Goal: Task Accomplishment & Management: Complete application form

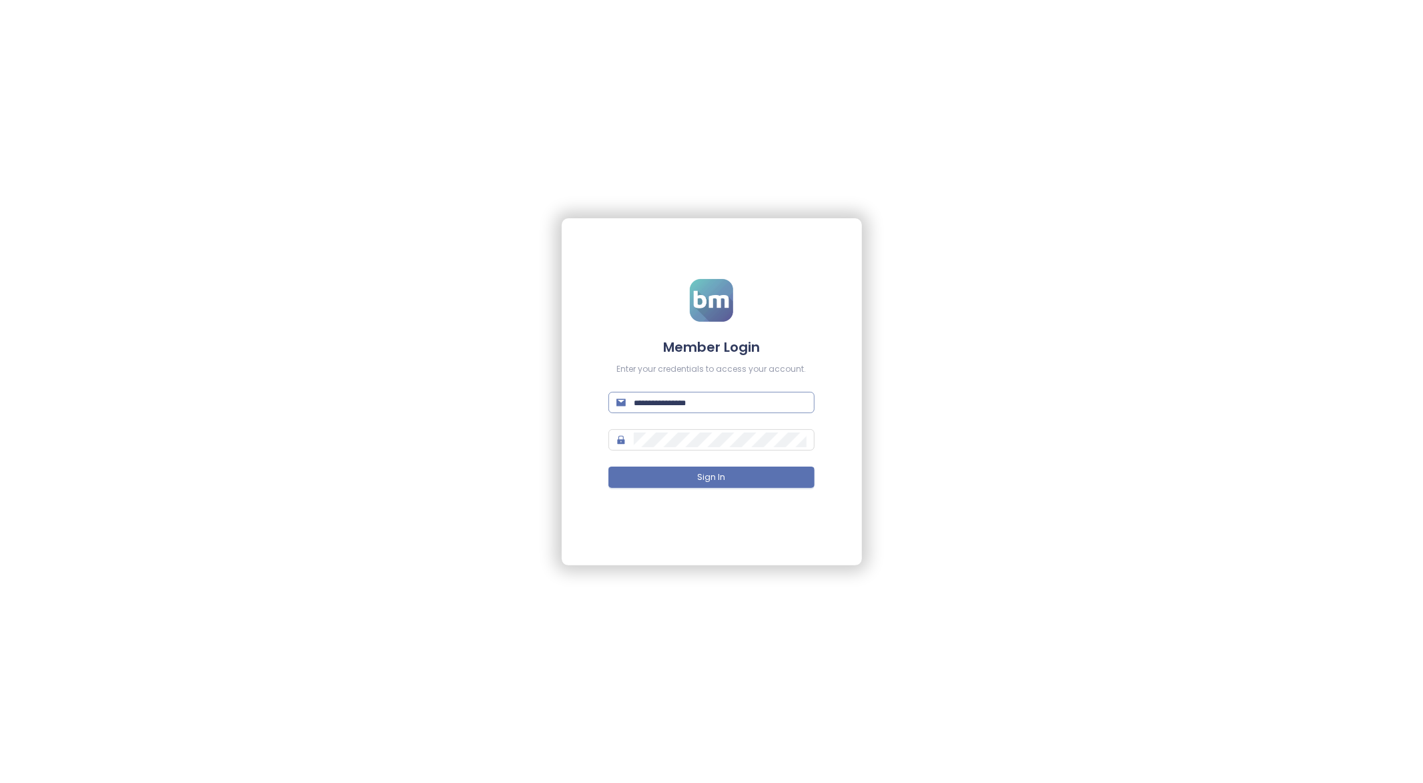
click at [667, 407] on input "text" at bounding box center [720, 402] width 172 height 15
paste input "*******"
paste input "**********"
type input "**********"
click at [766, 481] on button "Sign In" at bounding box center [712, 476] width 206 height 21
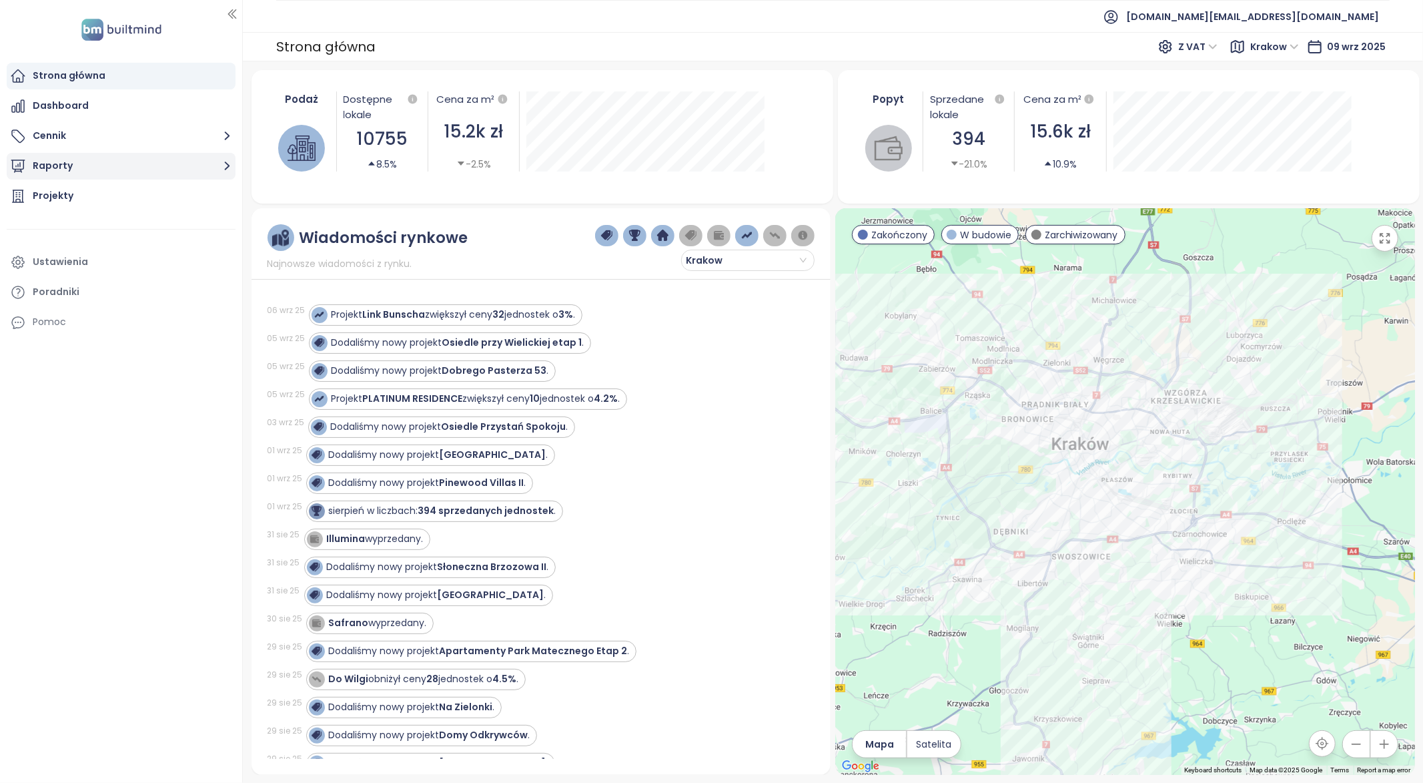
click at [53, 161] on button "Raporty" at bounding box center [121, 166] width 229 height 27
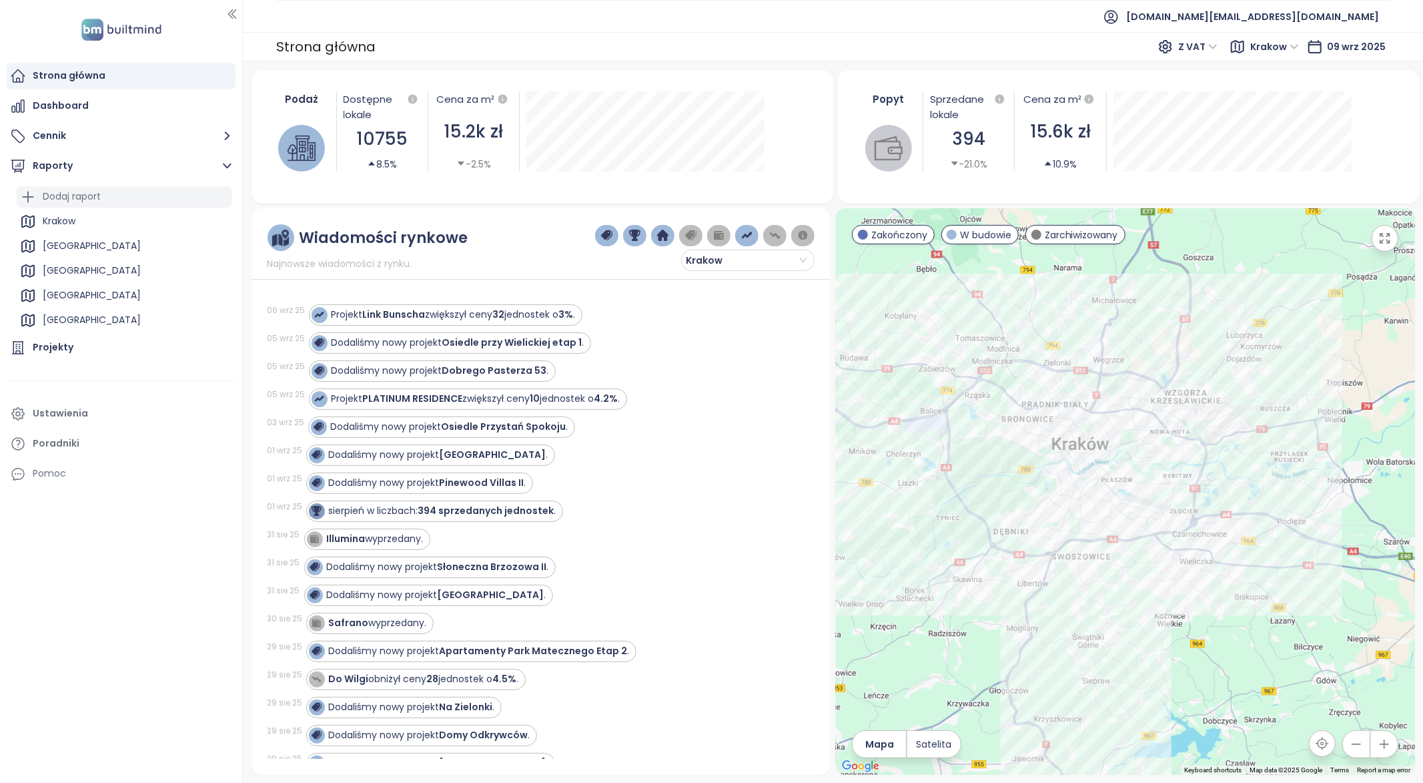
click at [127, 206] on div "Dodaj raport" at bounding box center [125, 196] width 216 height 21
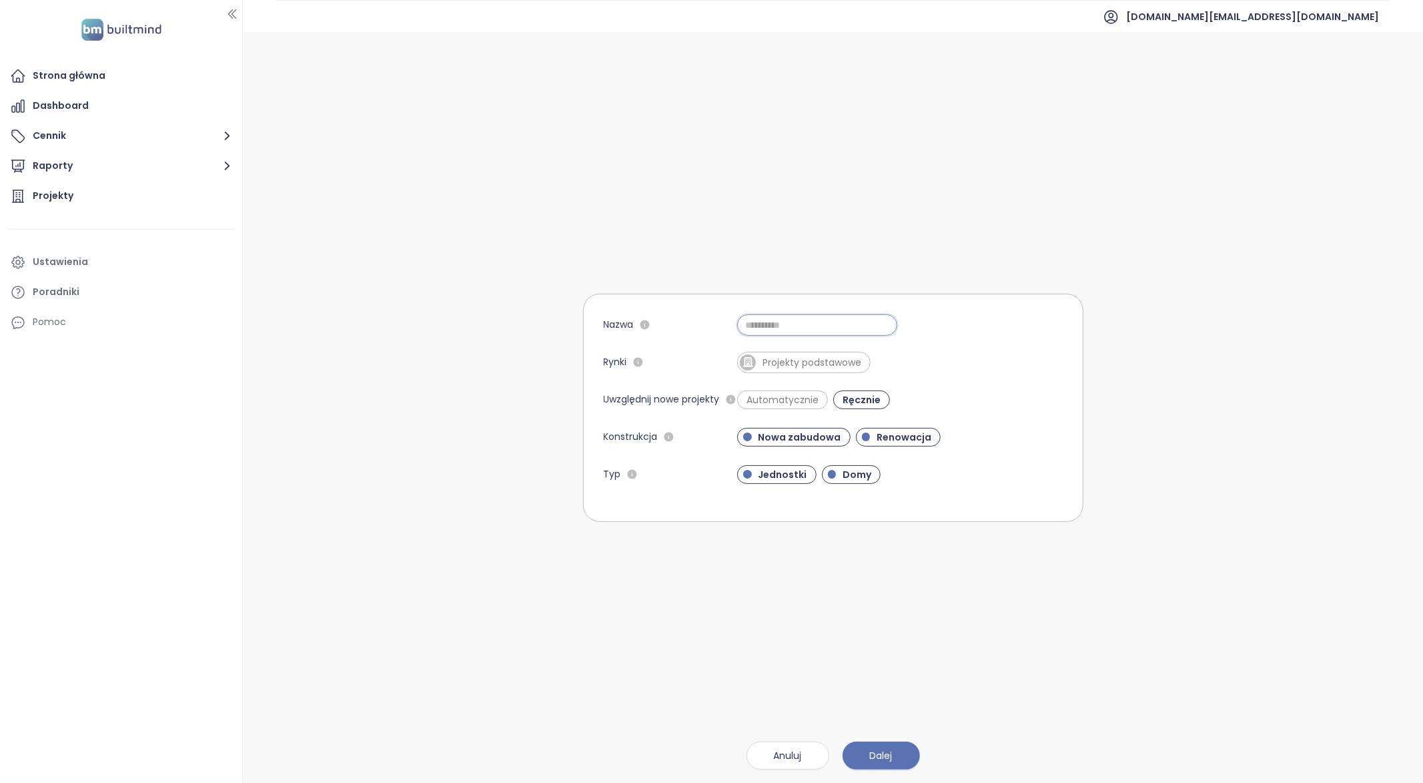
click at [755, 329] on input "Nazwa" at bounding box center [817, 324] width 160 height 21
type input "******"
click at [837, 360] on span "Projekty podstawowe" at bounding box center [812, 362] width 112 height 13
click at [871, 755] on span "Dalej" at bounding box center [881, 755] width 23 height 15
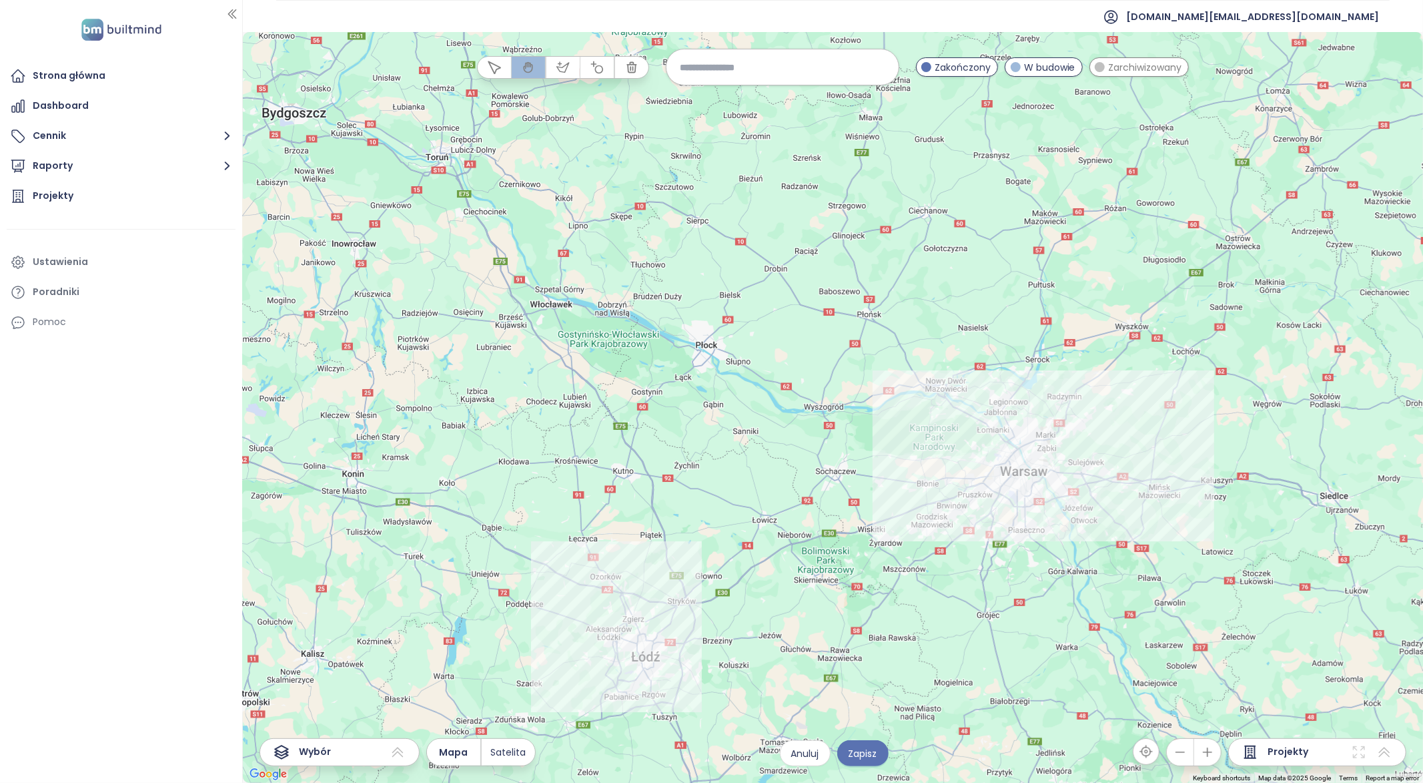
click at [727, 73] on input at bounding box center [783, 67] width 206 height 29
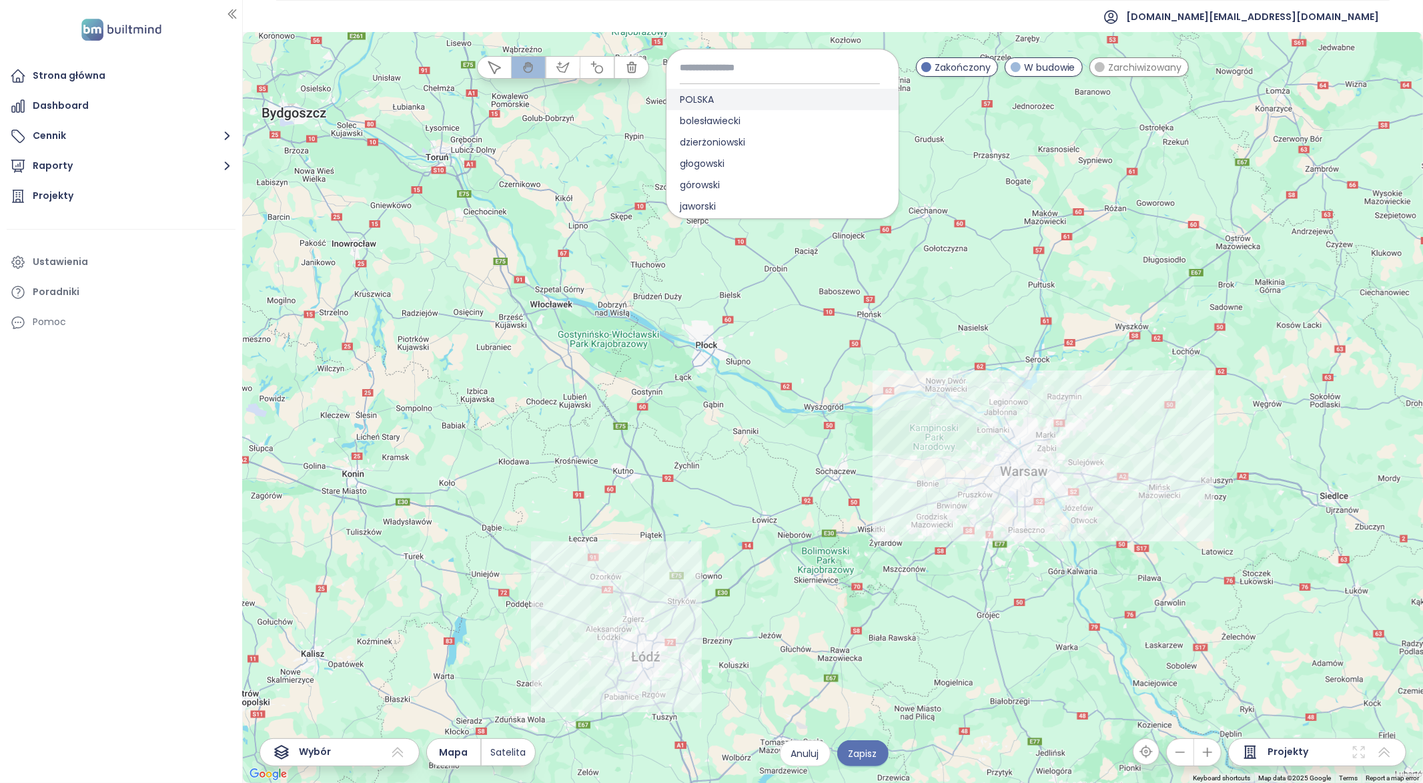
click at [708, 101] on span "POLSKA" at bounding box center [697, 99] width 61 height 21
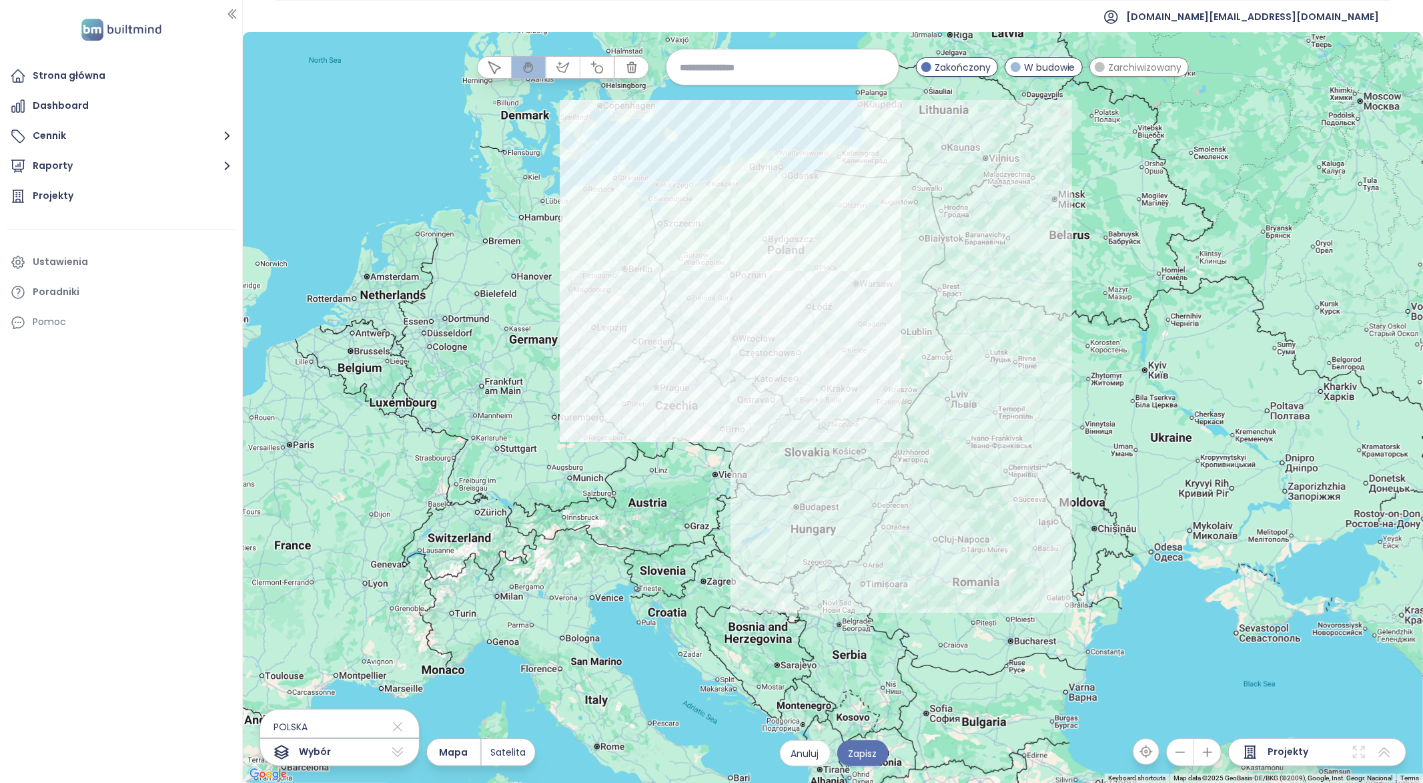
drag, startPoint x: 799, startPoint y: 179, endPoint x: 803, endPoint y: 225, distance: 46.3
click at [803, 225] on div at bounding box center [833, 407] width 1180 height 751
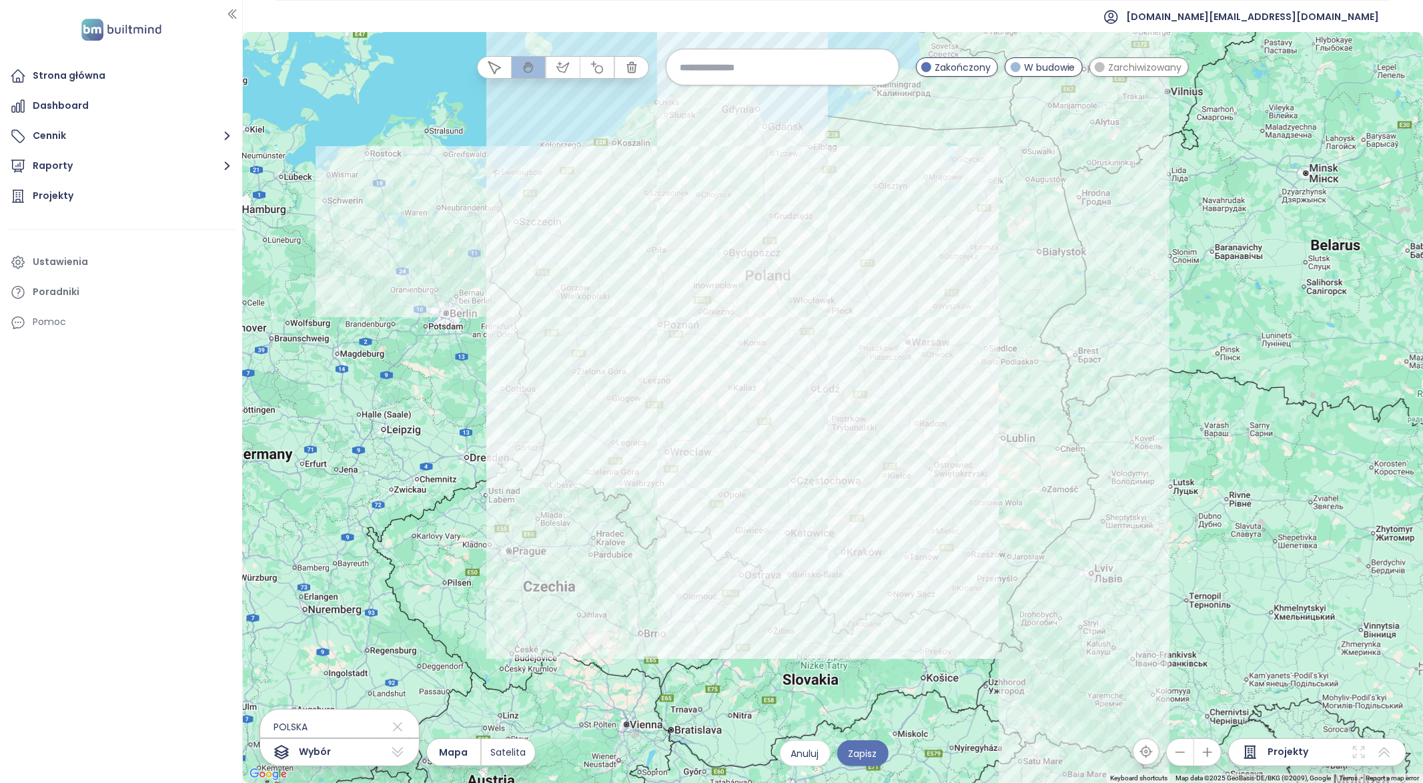
click at [800, 69] on input at bounding box center [783, 67] width 206 height 29
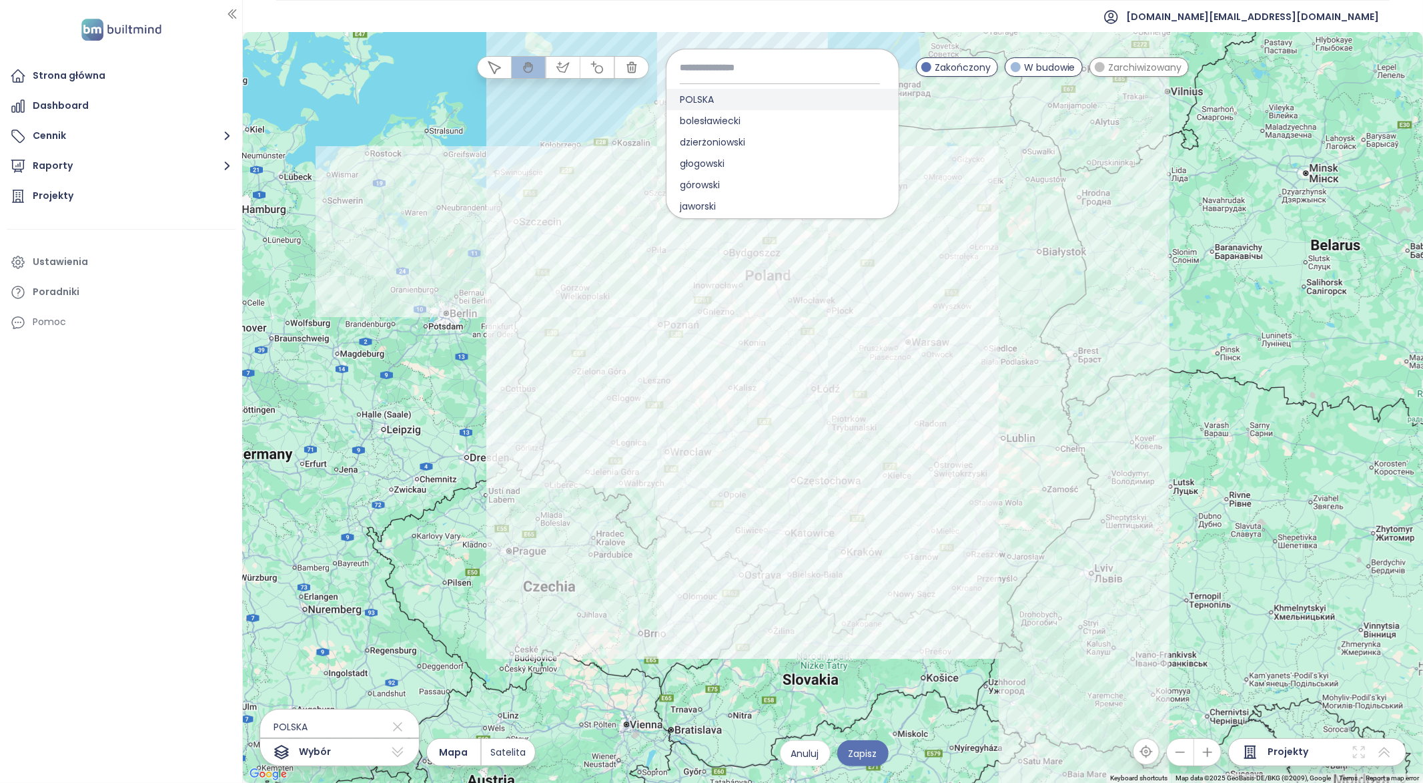
click at [771, 98] on div "POLSKA" at bounding box center [783, 99] width 232 height 21
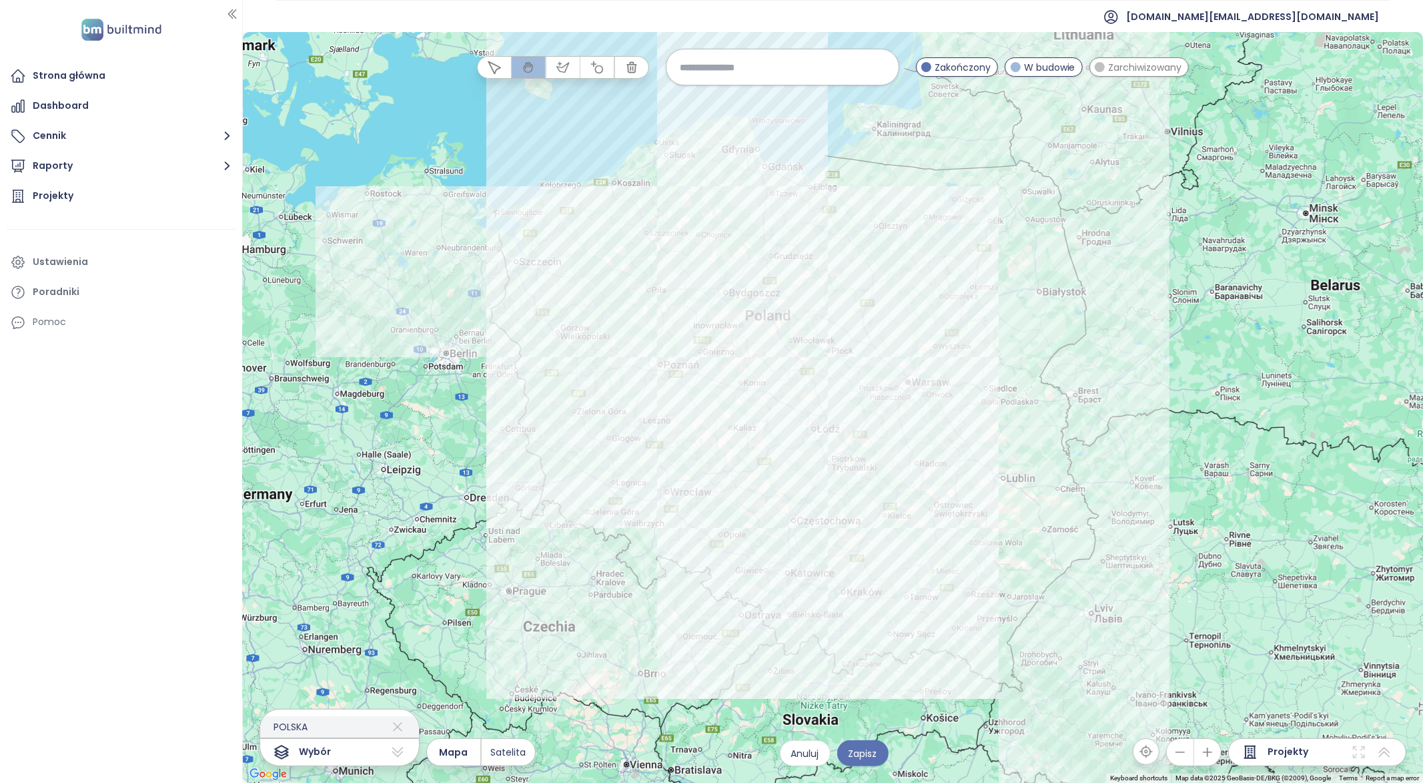
click at [403, 728] on icon at bounding box center [398, 726] width 16 height 21
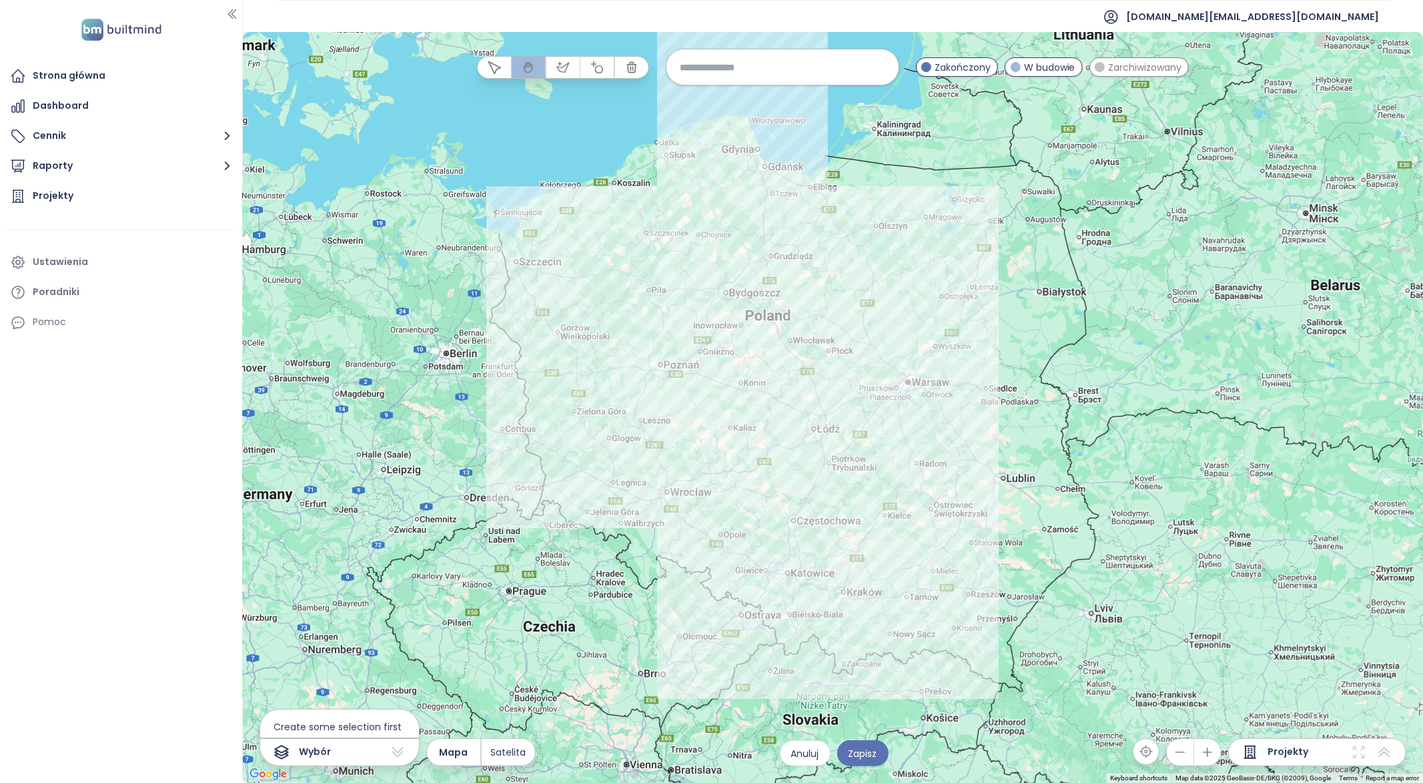
click at [767, 69] on input at bounding box center [783, 67] width 206 height 29
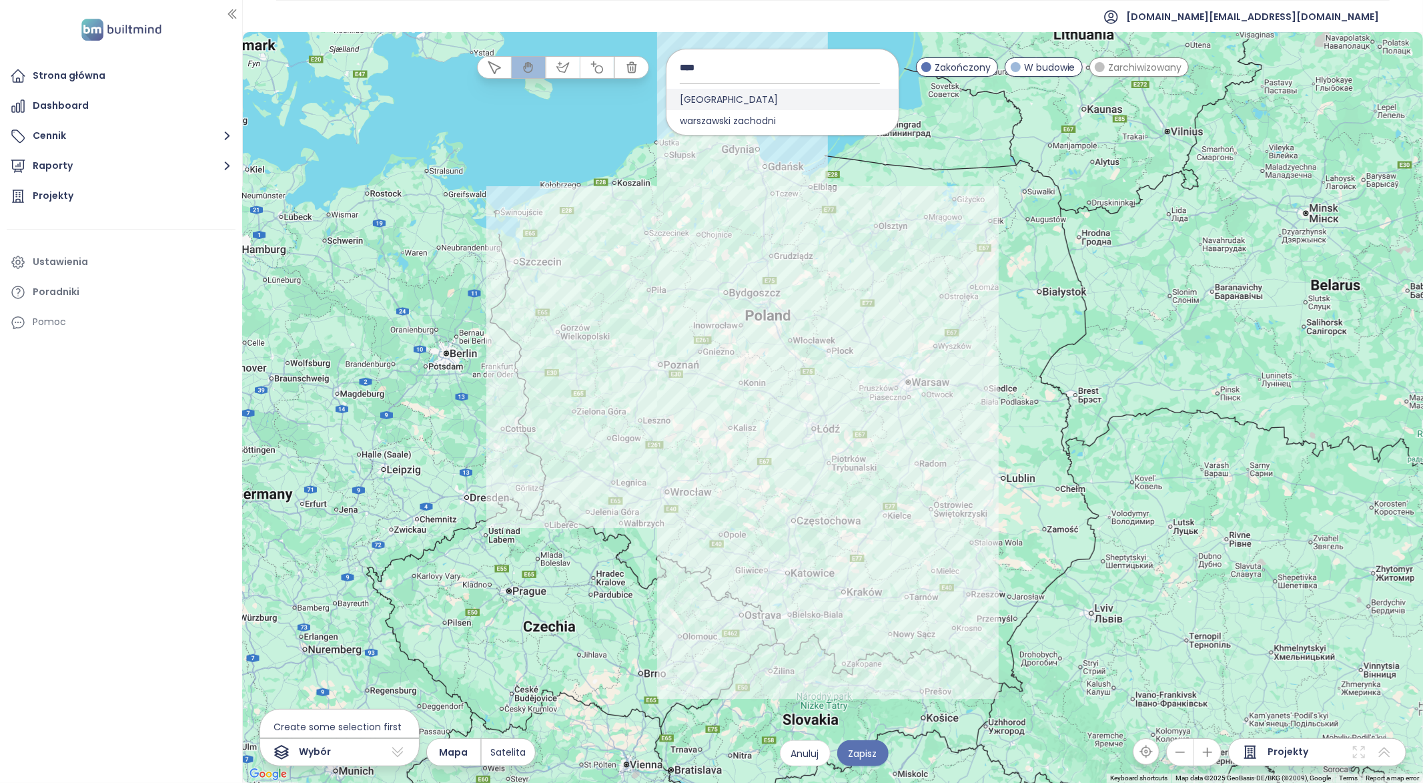
type input "****"
click at [727, 99] on span "[GEOGRAPHIC_DATA]" at bounding box center [729, 99] width 125 height 21
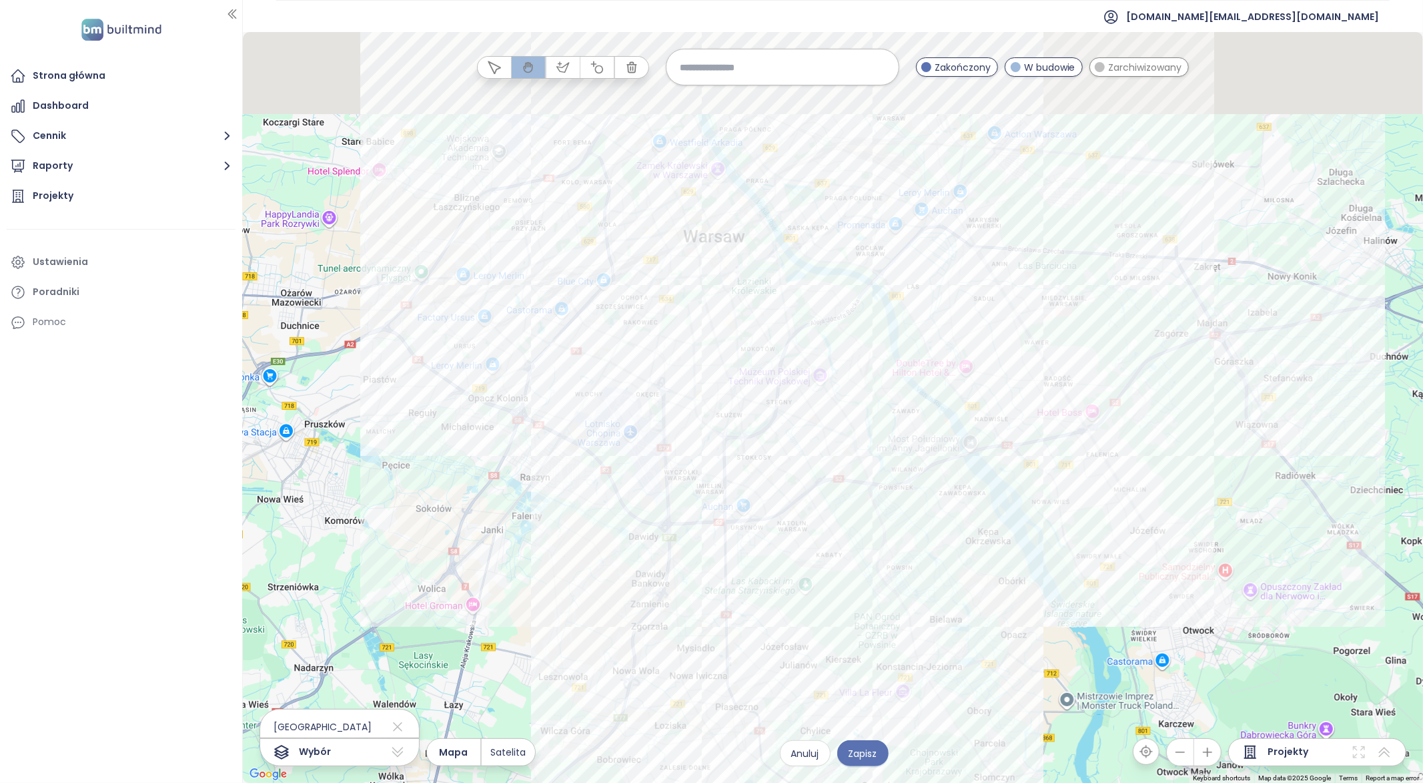
drag, startPoint x: 791, startPoint y: 314, endPoint x: 891, endPoint y: 741, distance: 438.0
click at [873, 766] on div at bounding box center [833, 407] width 1180 height 751
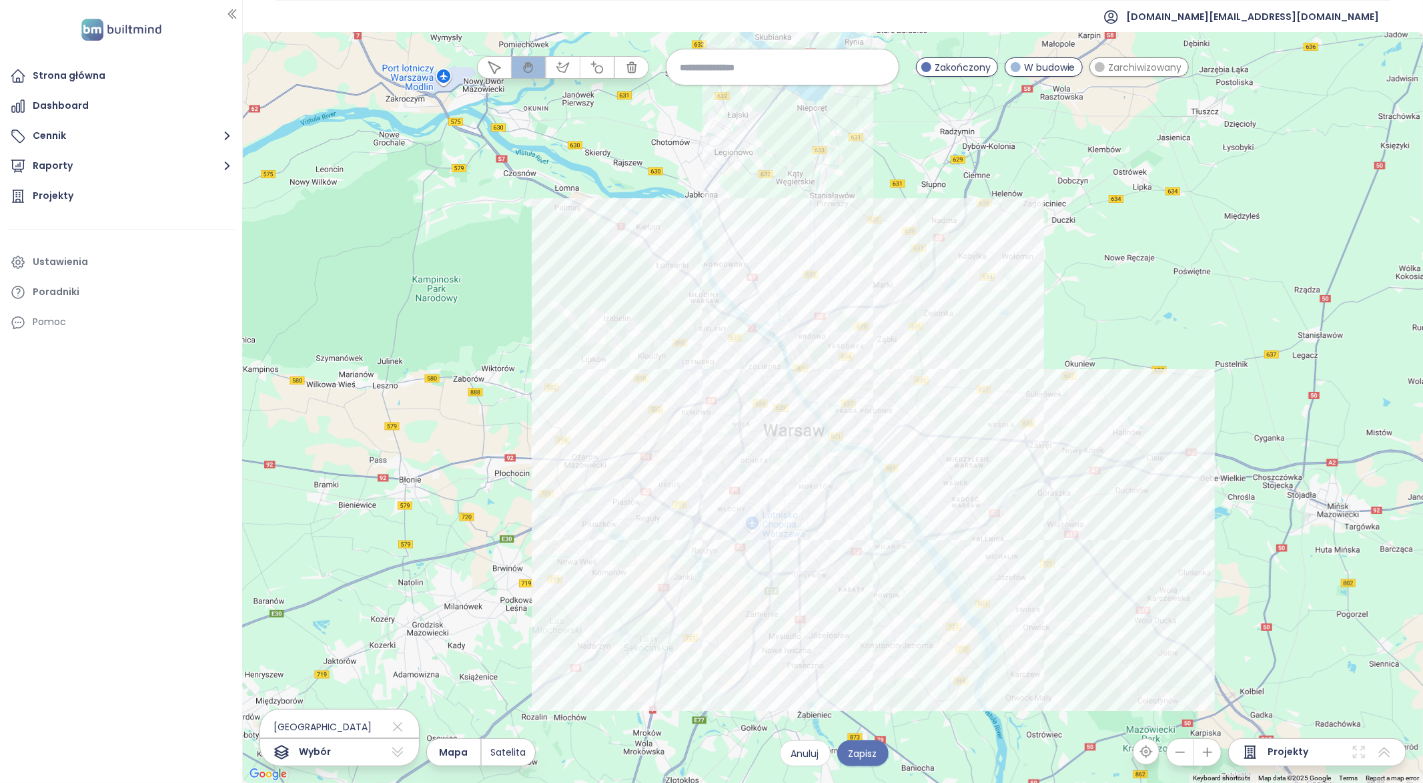
click at [740, 66] on input at bounding box center [783, 67] width 206 height 29
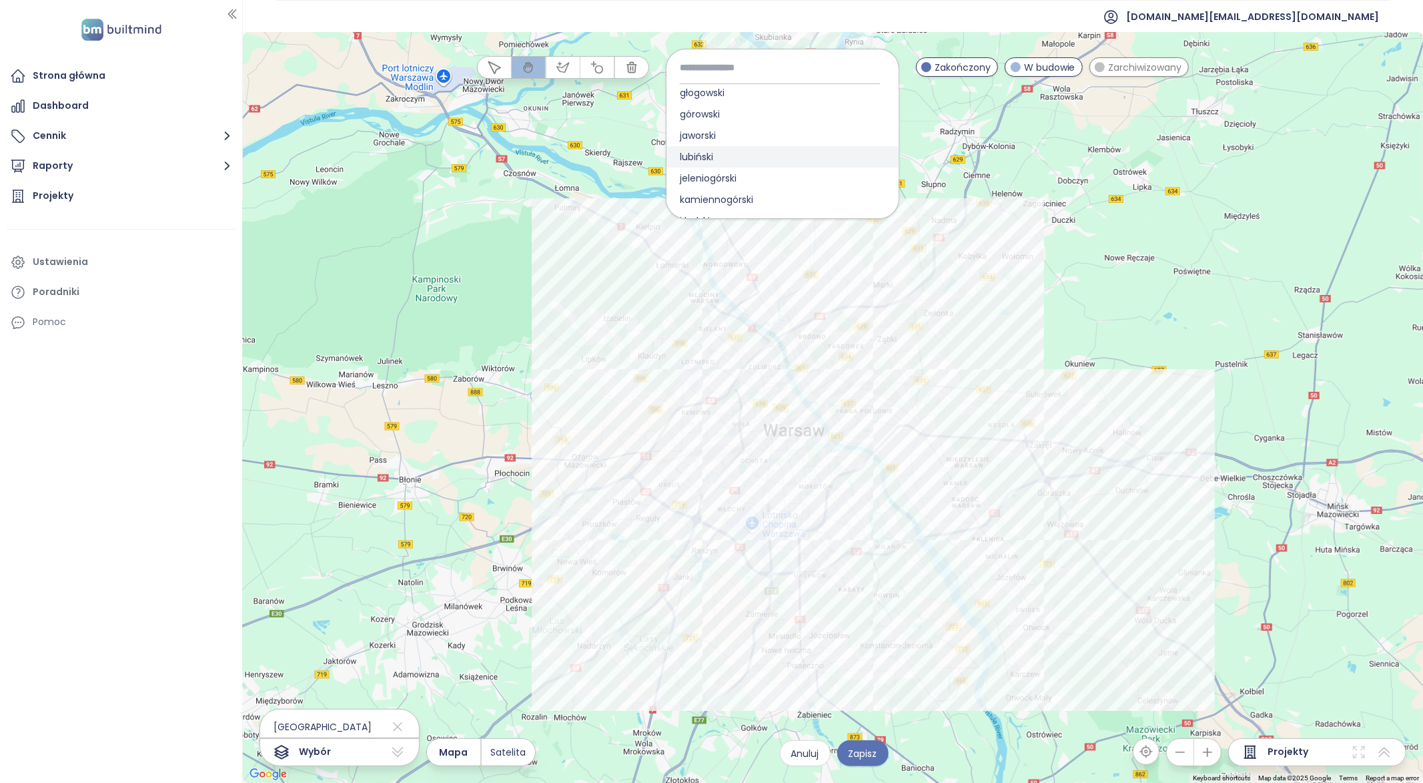
scroll to position [77, 0]
click at [739, 149] on div "lubiński" at bounding box center [783, 149] width 232 height 21
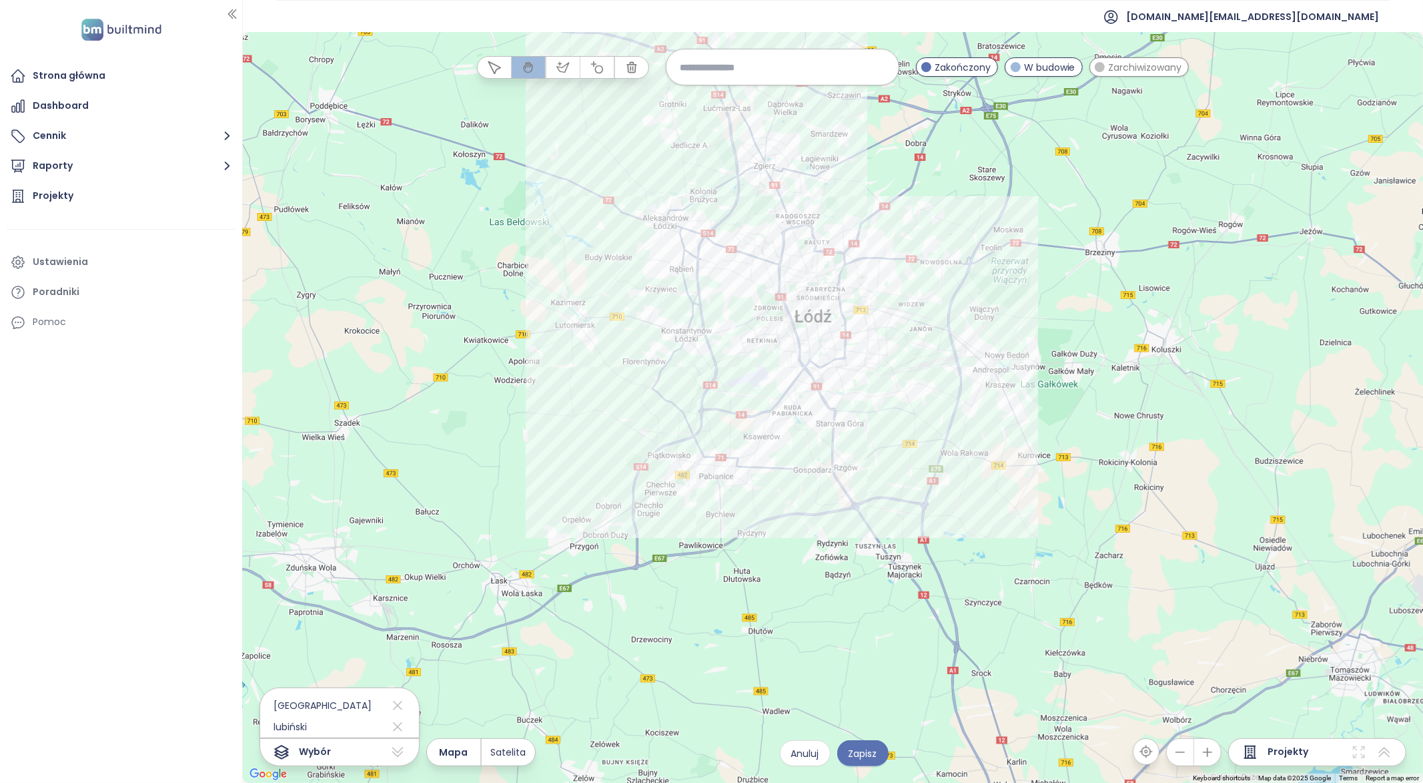
drag, startPoint x: 816, startPoint y: 256, endPoint x: 828, endPoint y: 485, distance: 229.2
click at [828, 485] on div at bounding box center [833, 407] width 1180 height 751
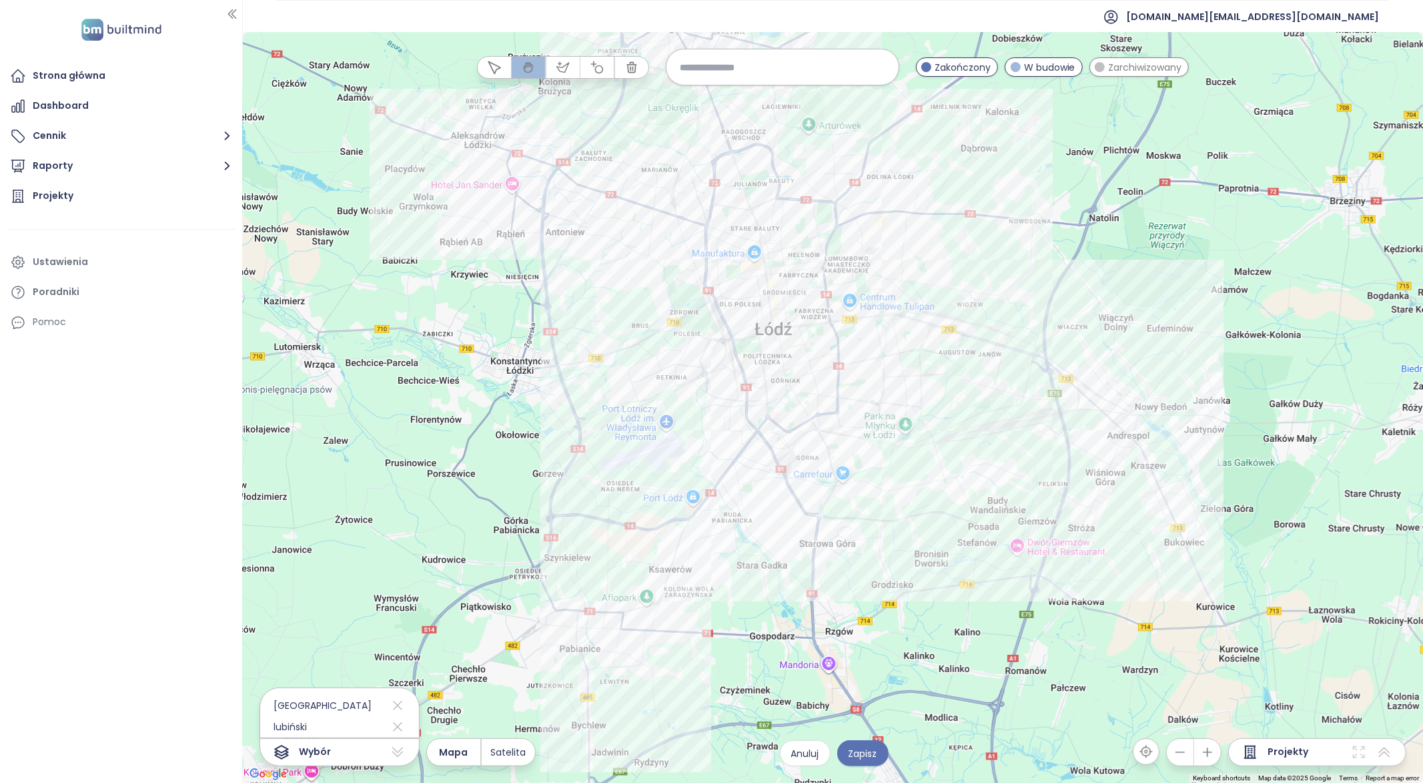
click at [708, 71] on input at bounding box center [783, 67] width 206 height 29
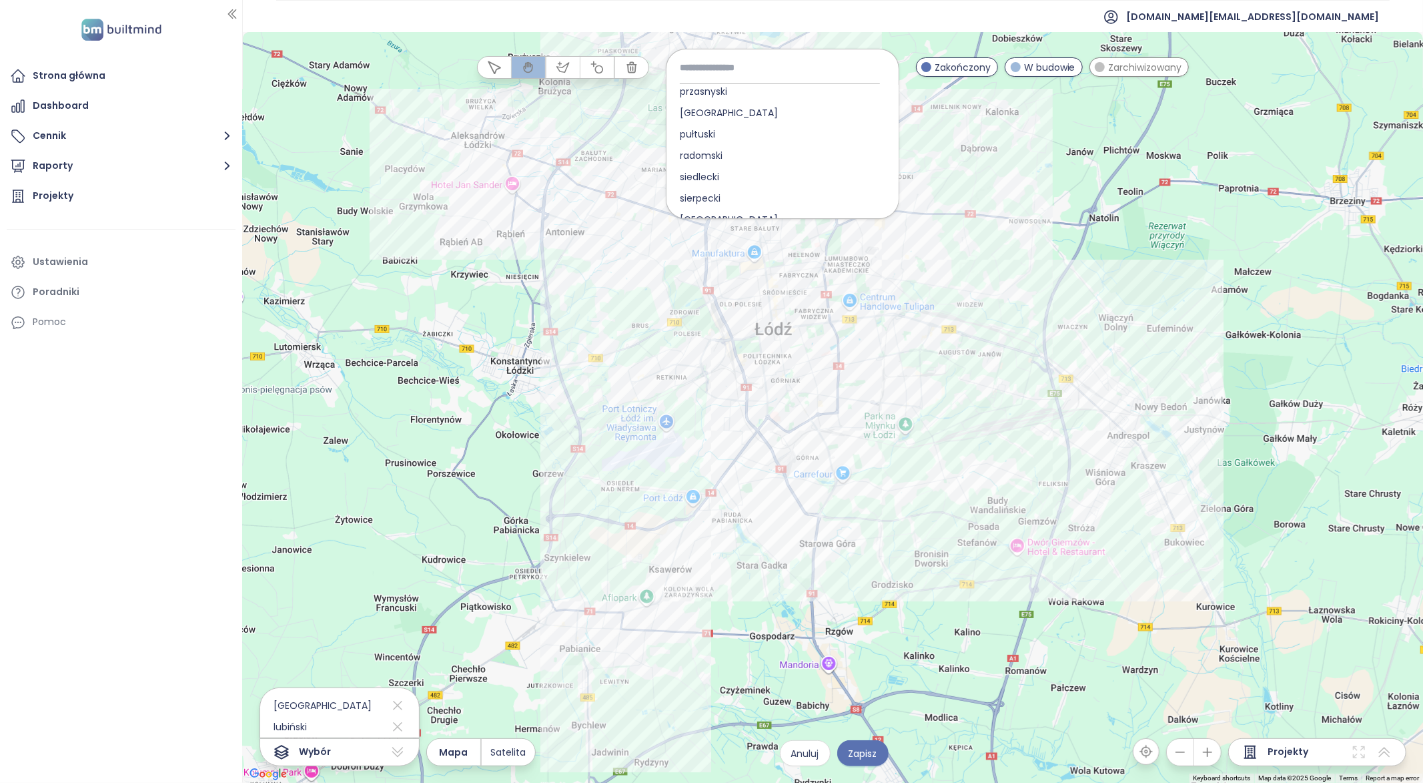
scroll to position [4025, 0]
click at [719, 138] on span "brzeski" at bounding box center [696, 131] width 58 height 21
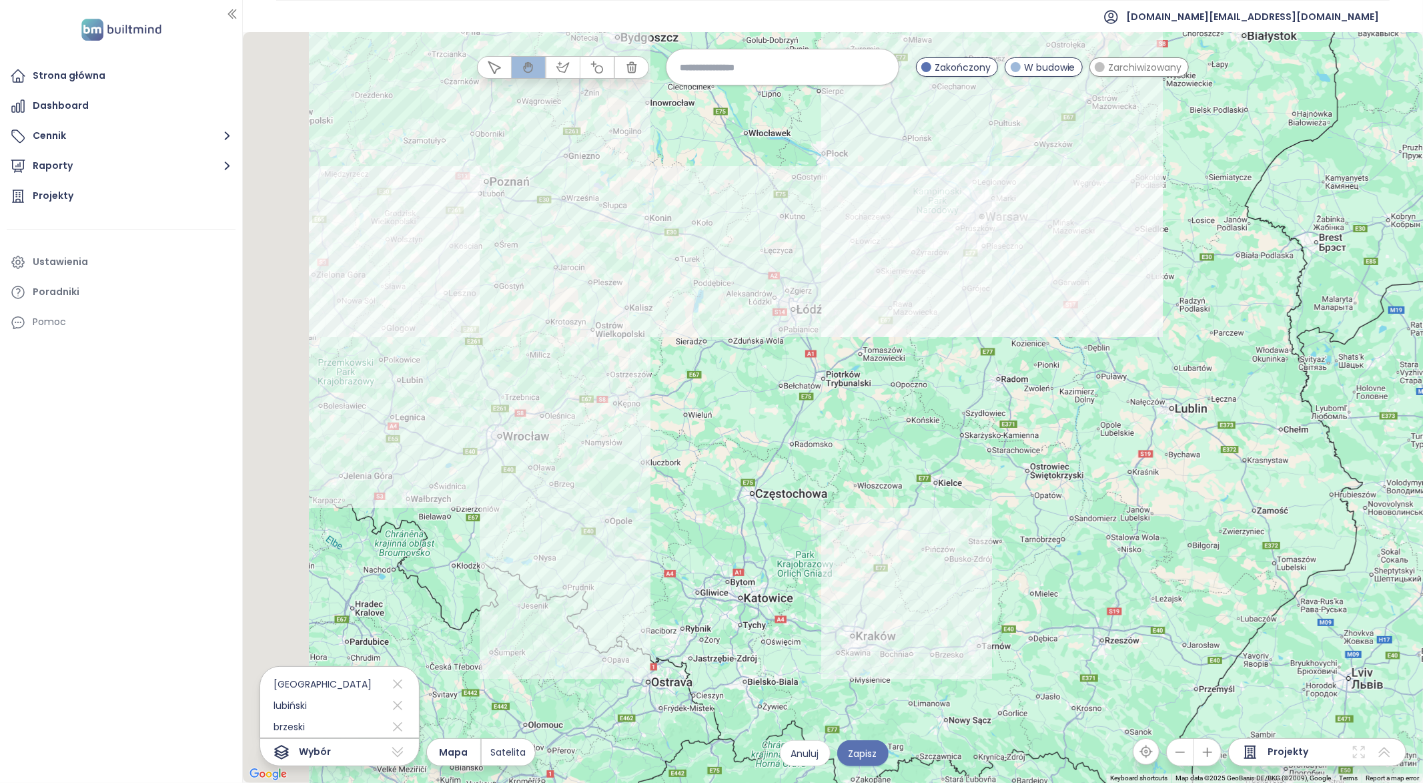
drag, startPoint x: 414, startPoint y: 275, endPoint x: 741, endPoint y: 338, distance: 333.7
click at [741, 338] on div at bounding box center [833, 407] width 1180 height 751
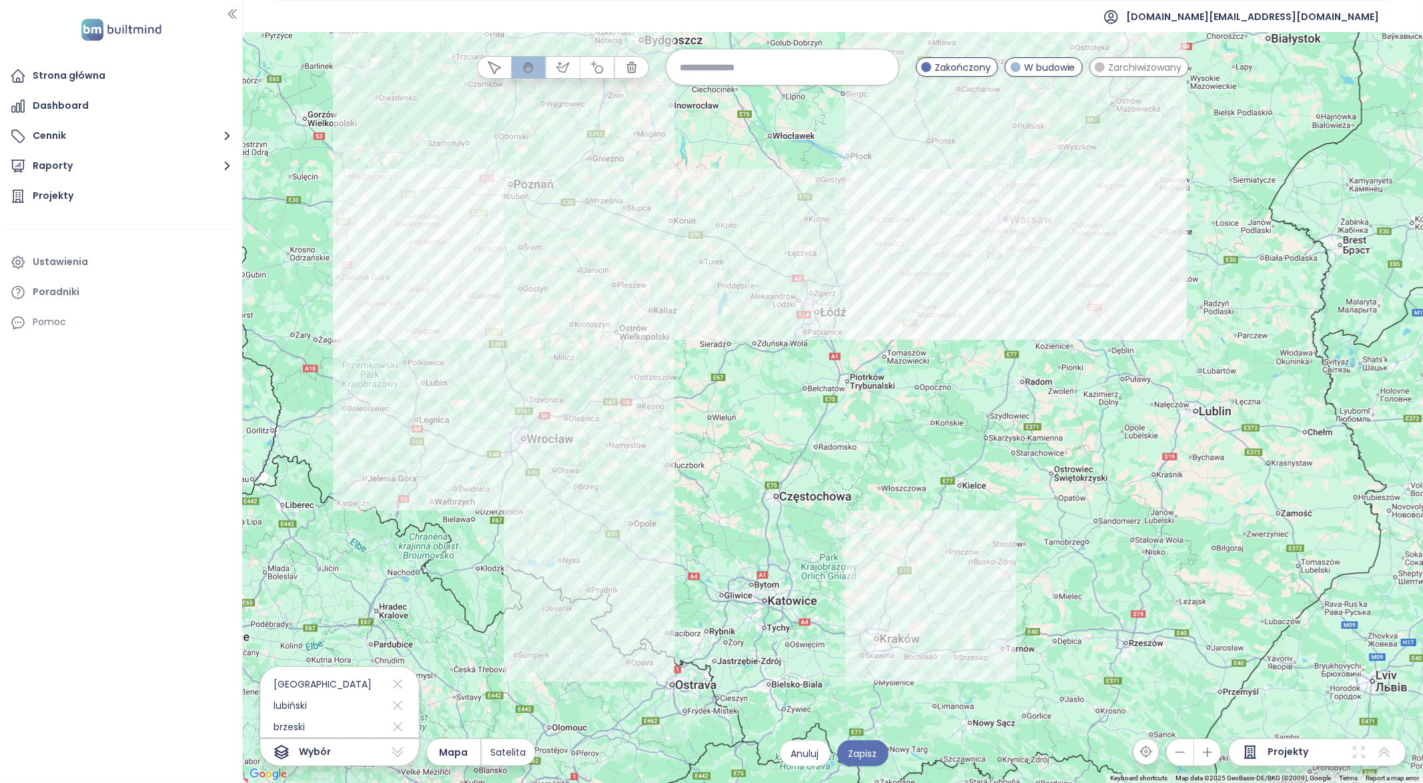
click at [707, 67] on input at bounding box center [783, 67] width 206 height 29
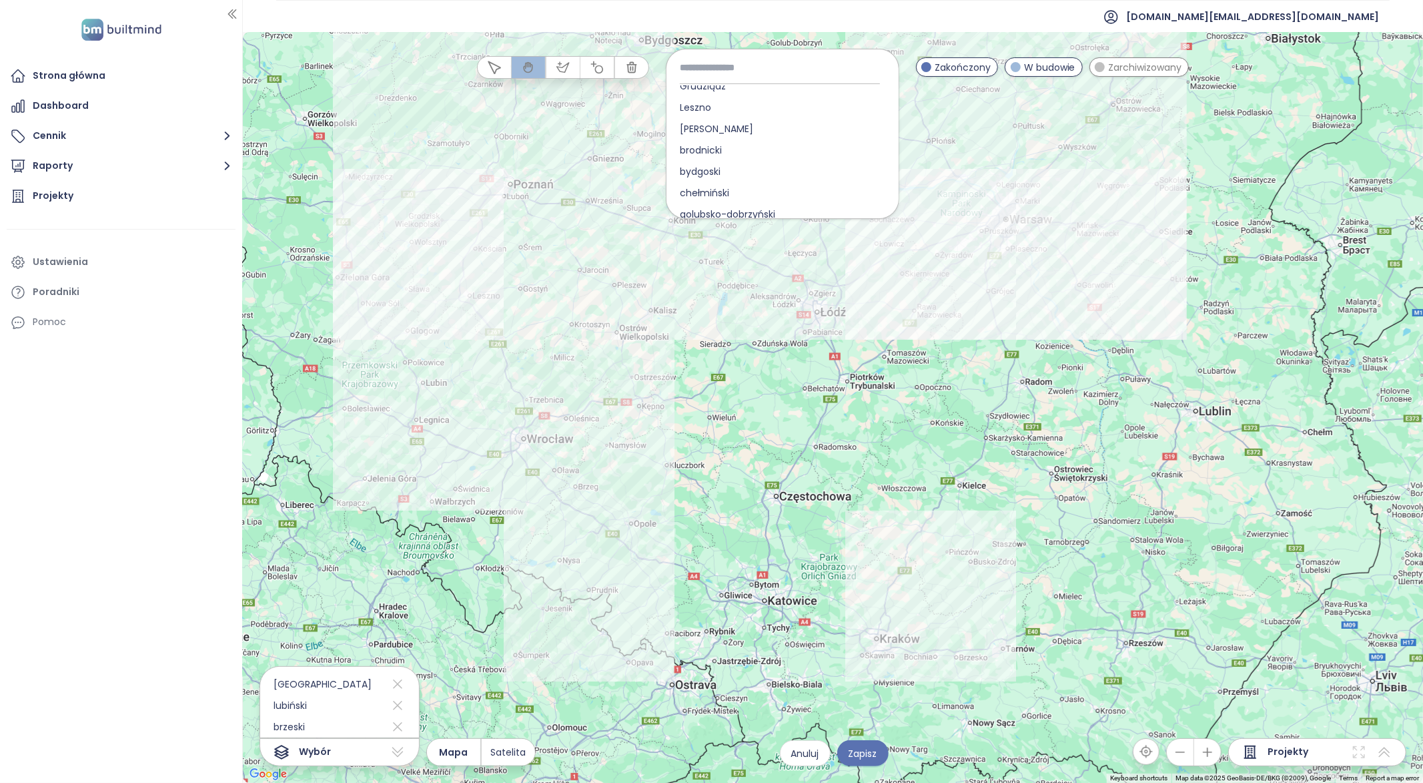
scroll to position [1084, 0]
click at [701, 166] on span "żniński" at bounding box center [695, 168] width 57 height 21
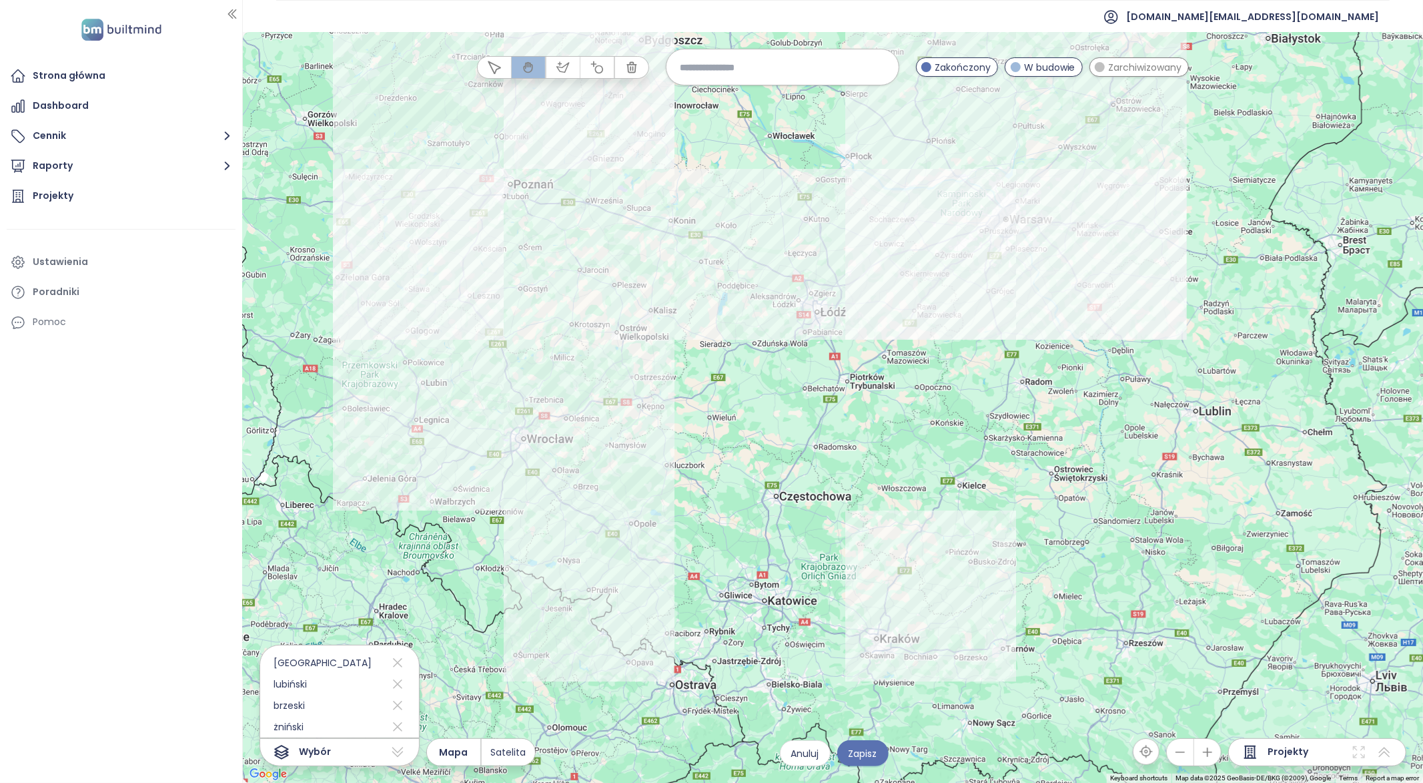
click at [748, 71] on input at bounding box center [783, 67] width 206 height 29
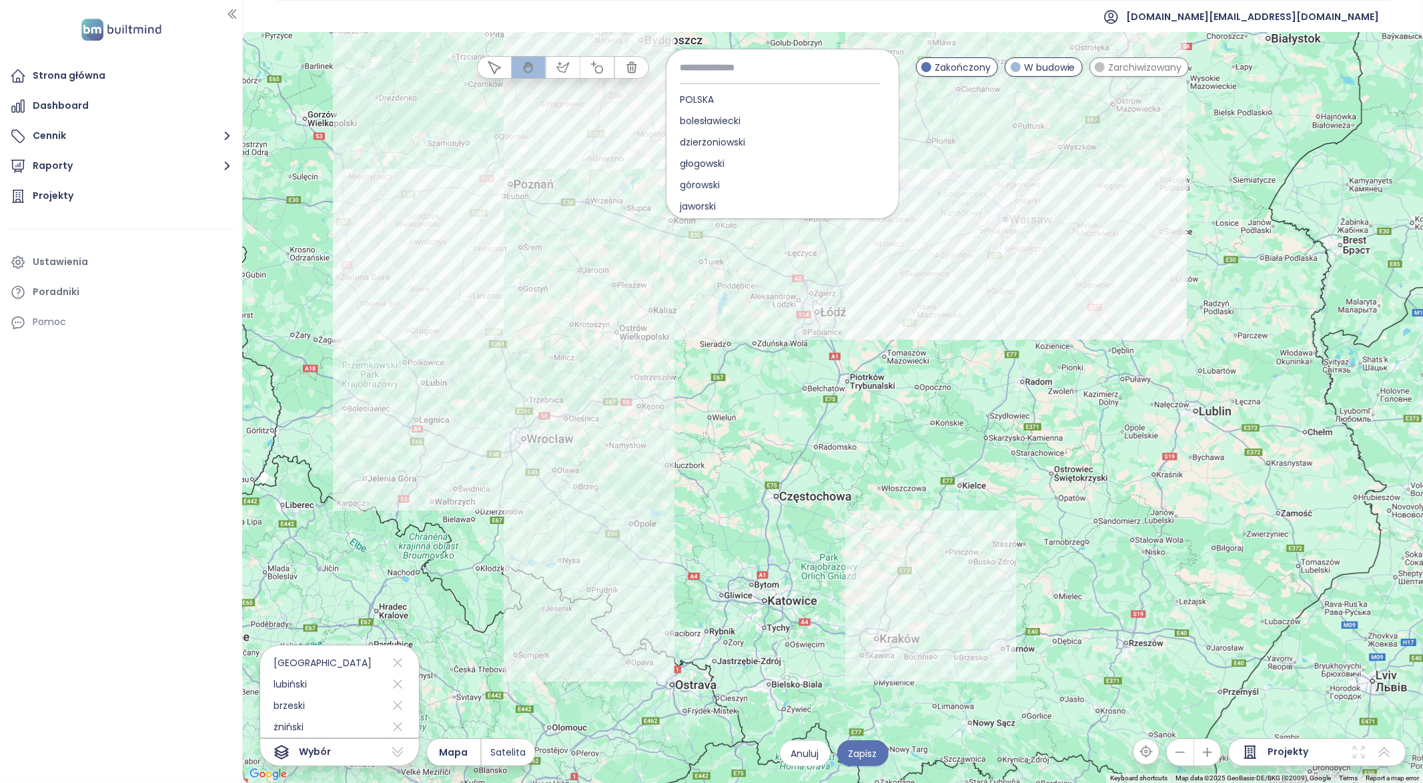
click at [748, 71] on input at bounding box center [783, 67] width 206 height 29
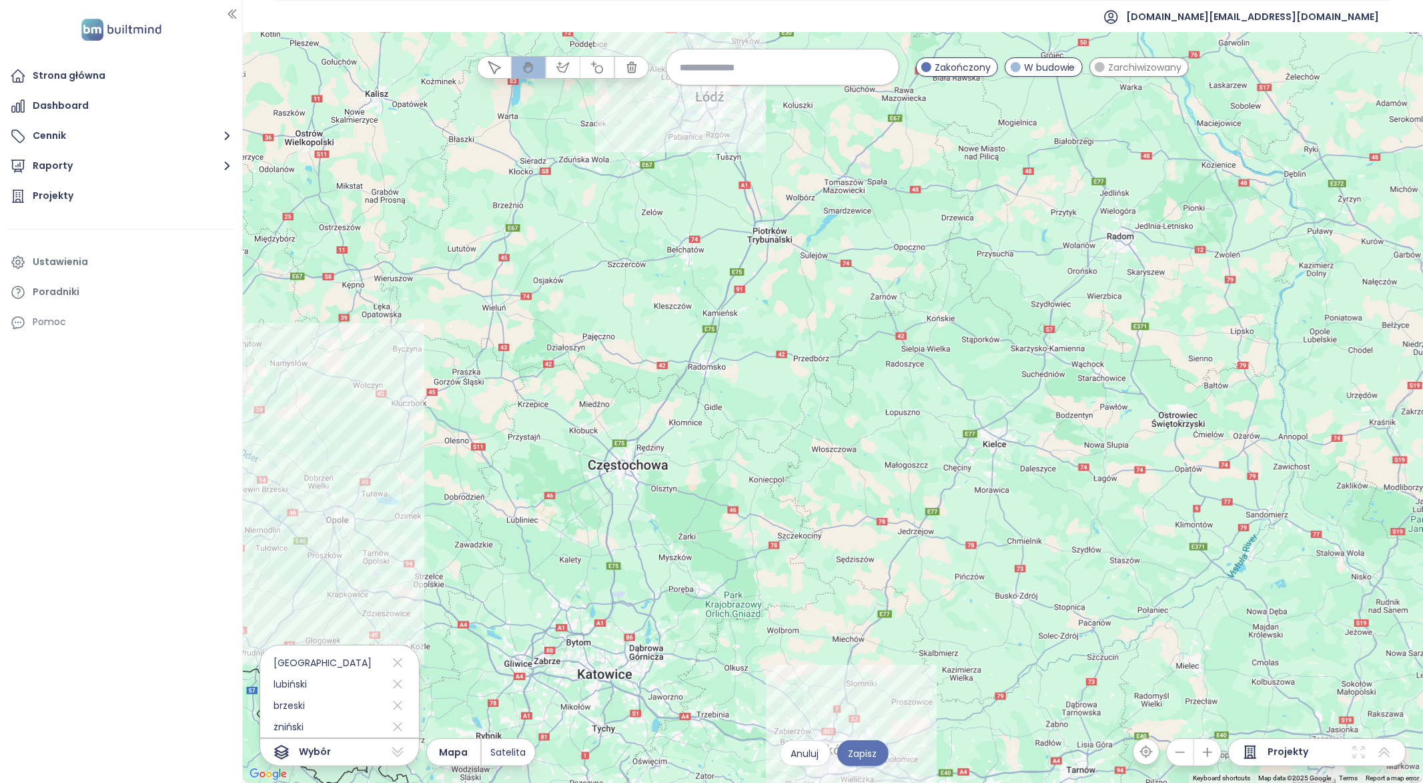
drag, startPoint x: 924, startPoint y: 524, endPoint x: 755, endPoint y: 227, distance: 342.5
click at [758, 230] on div at bounding box center [833, 407] width 1180 height 751
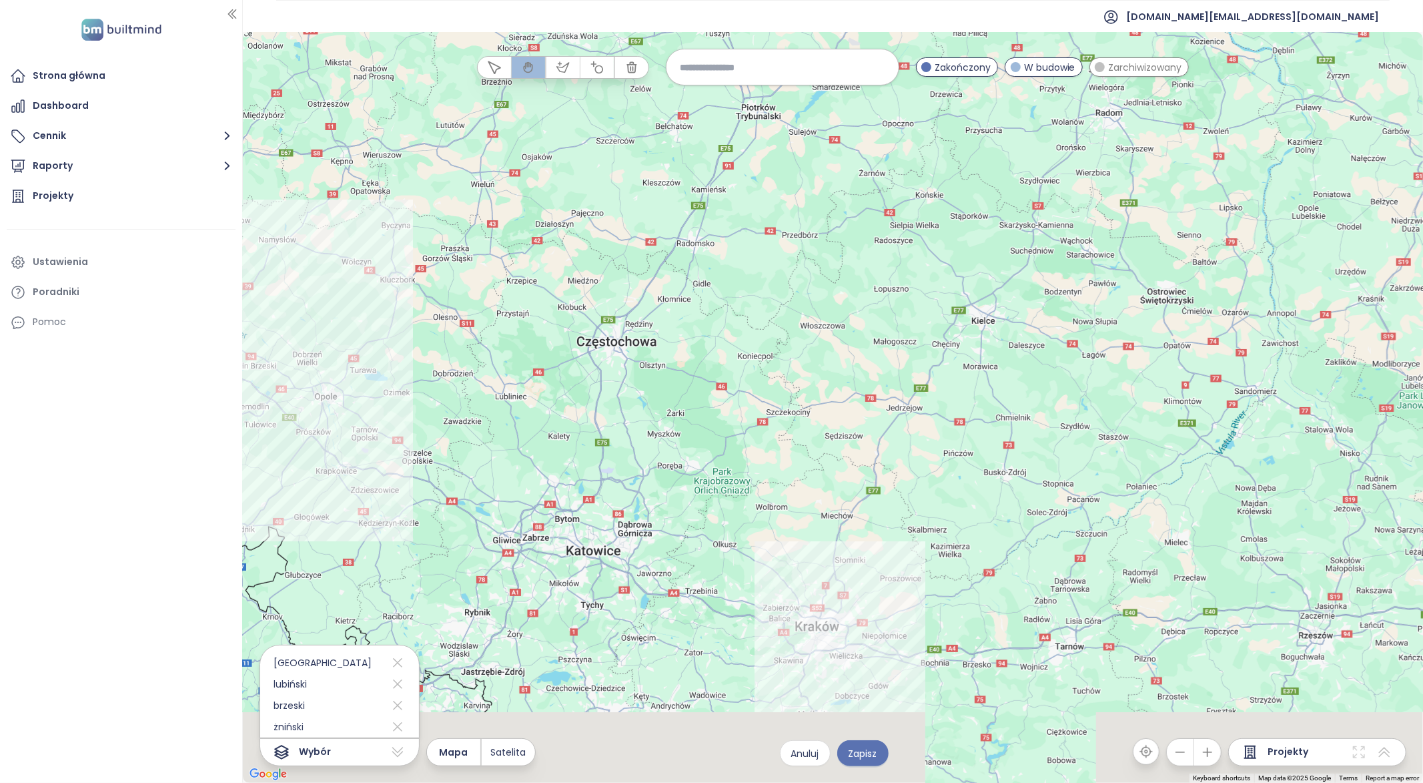
drag, startPoint x: 740, startPoint y: 368, endPoint x: 737, endPoint y: 256, distance: 112.1
click at [737, 256] on div at bounding box center [833, 407] width 1180 height 751
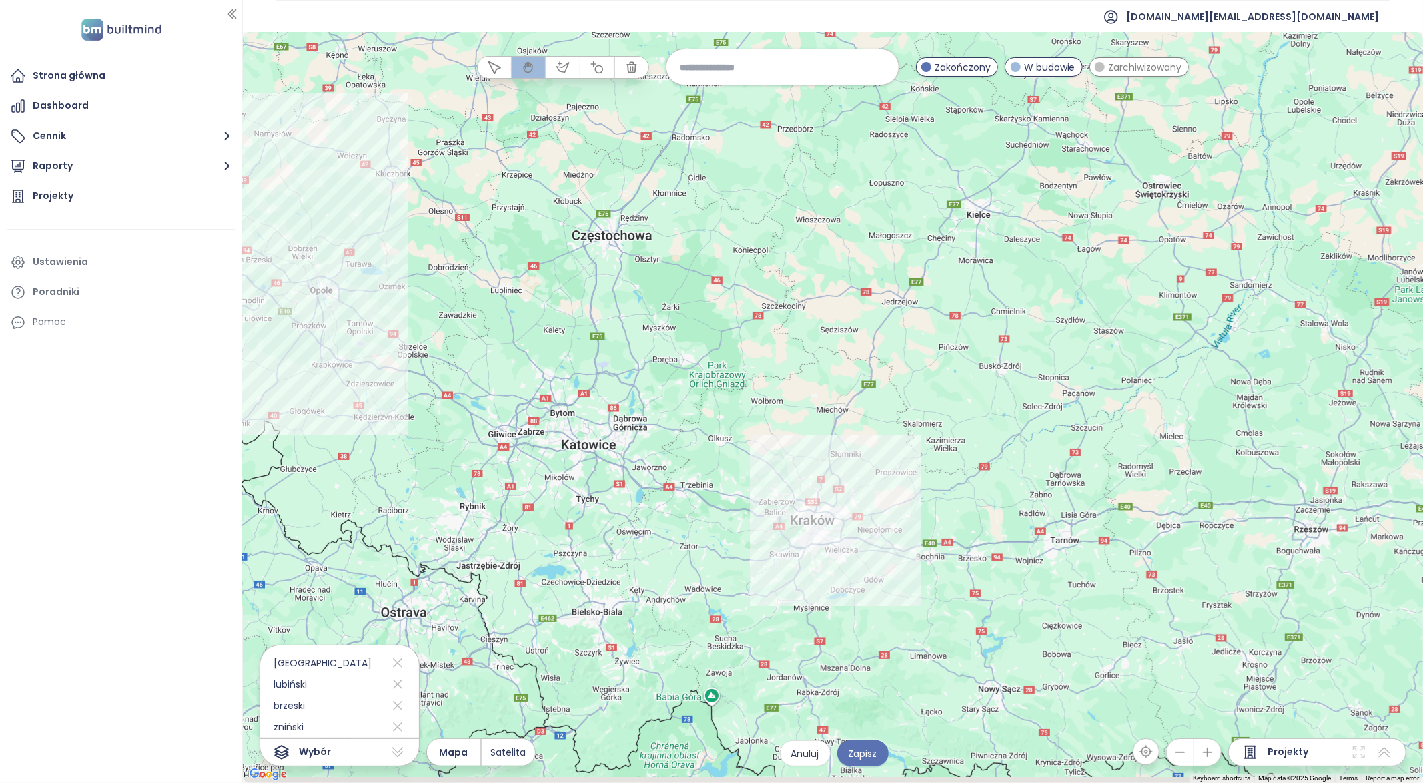
drag, startPoint x: 781, startPoint y: 409, endPoint x: 777, endPoint y: 305, distance: 104.2
click at [777, 306] on div at bounding box center [833, 407] width 1180 height 751
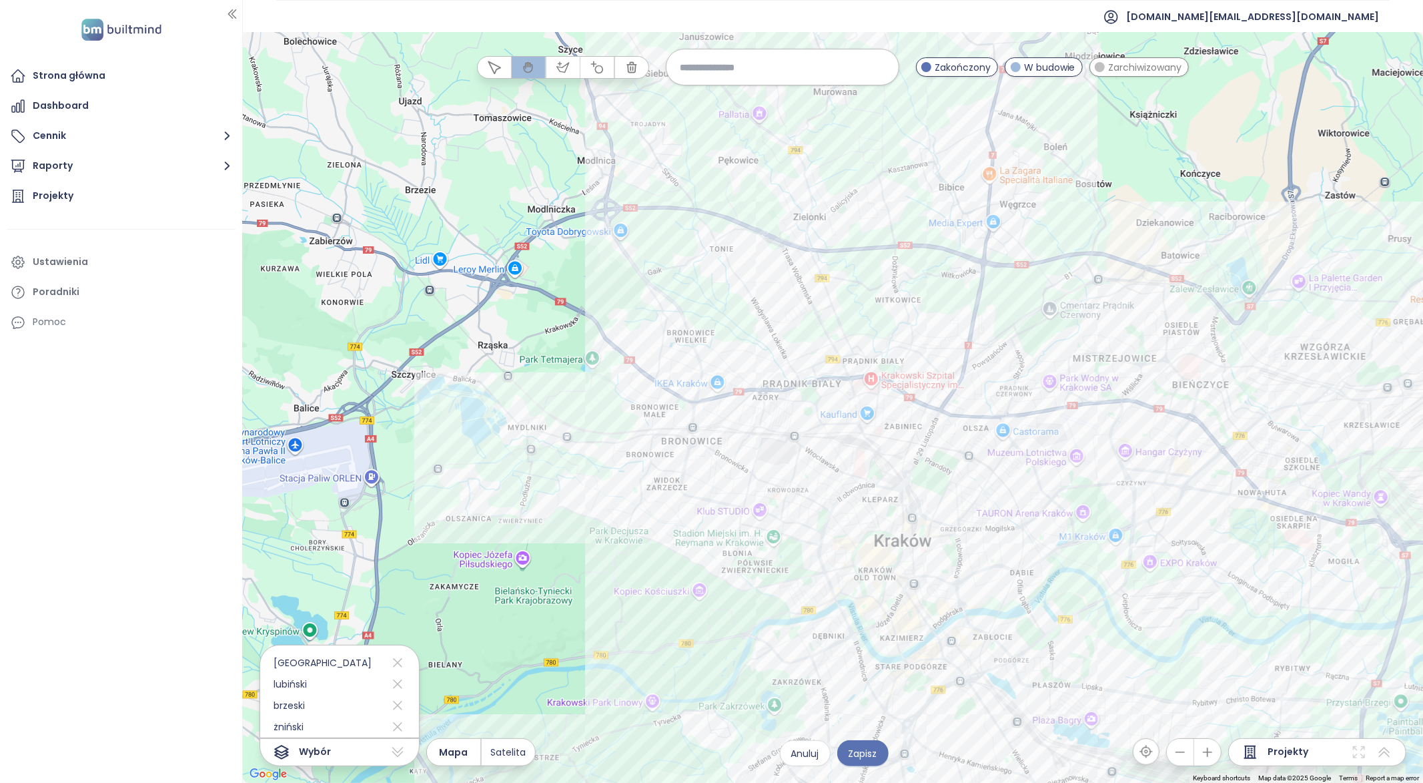
click at [695, 75] on input at bounding box center [783, 67] width 206 height 29
